Goal: Check status: Check status

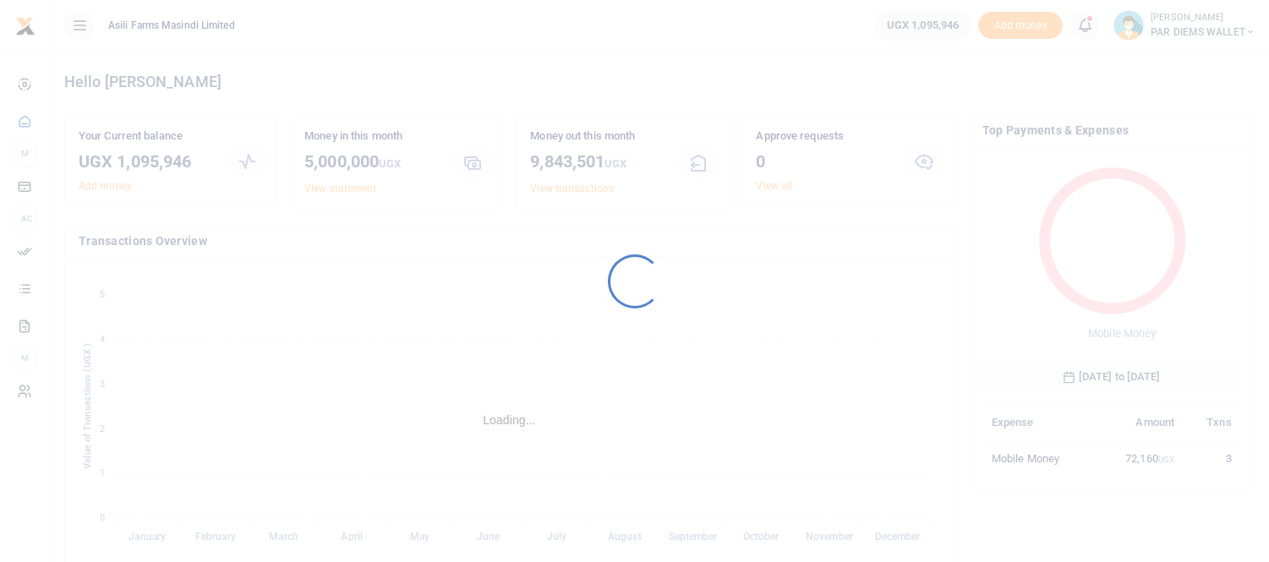
scroll to position [15, 14]
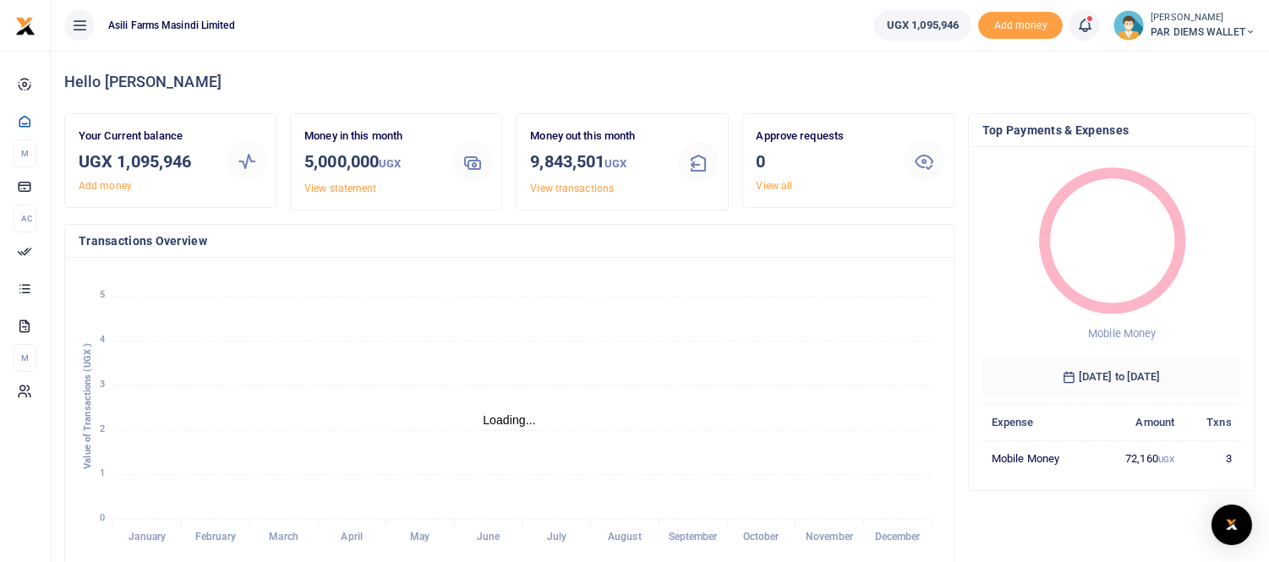
click at [1084, 22] on icon at bounding box center [1084, 25] width 17 height 19
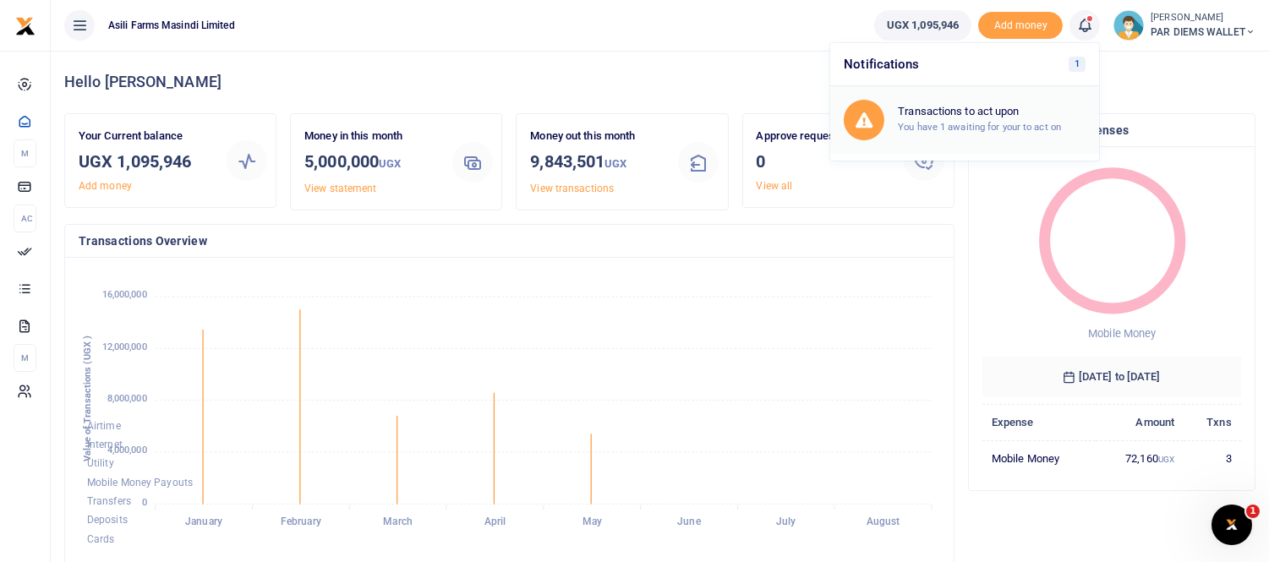
scroll to position [0, 0]
click at [921, 113] on h6 "Transactions to act upon" at bounding box center [992, 112] width 188 height 14
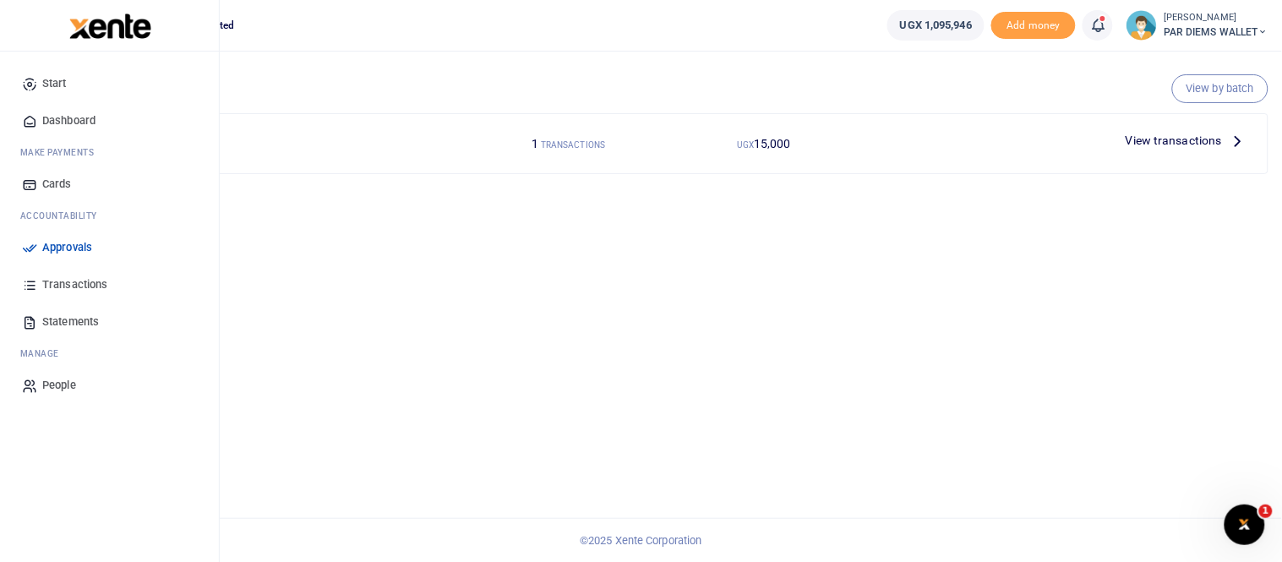
click at [85, 276] on span "Transactions" at bounding box center [74, 284] width 65 height 17
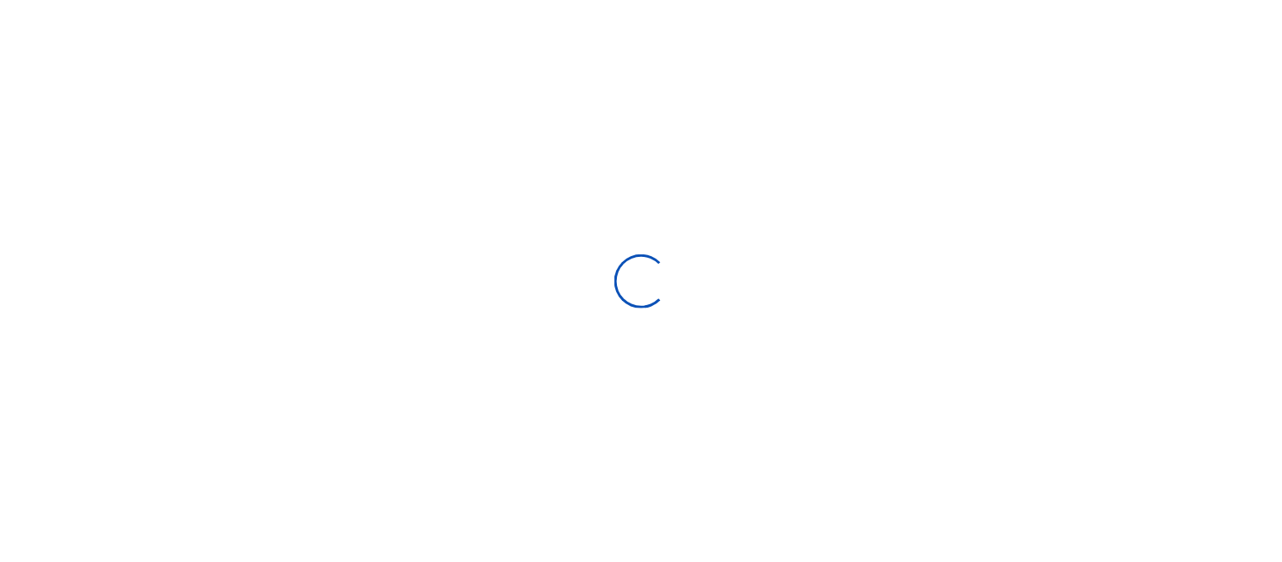
select select
type input "07/17/2025 - 08/15/2025"
